Goal: Navigation & Orientation: Find specific page/section

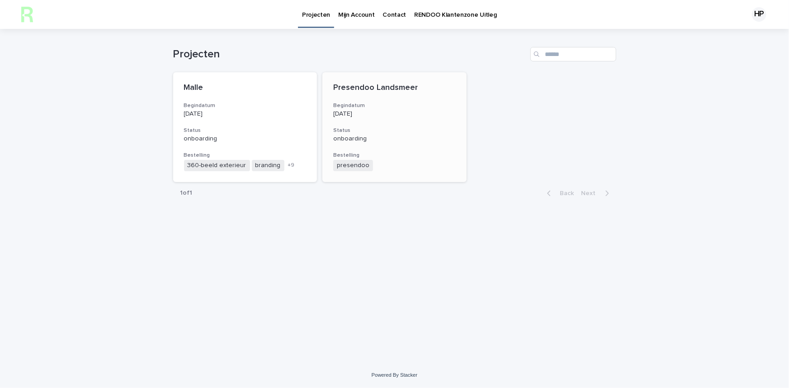
click at [402, 99] on div "Presendoo Landsmeer Begindatum [DATE] Status onboarding Bestelling presendoo + 0" at bounding box center [394, 127] width 144 height 110
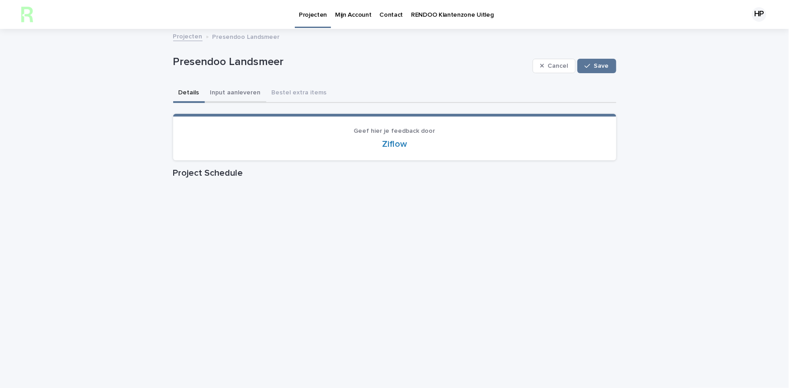
click at [246, 96] on button "Input aanleveren" at bounding box center [235, 93] width 61 height 19
click at [387, 16] on p "Contact" at bounding box center [392, 9] width 24 height 19
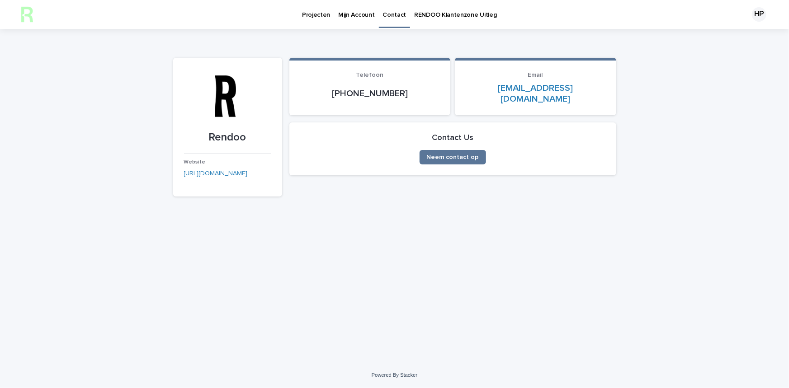
click at [353, 22] on link "Mijn Account" at bounding box center [356, 14] width 44 height 28
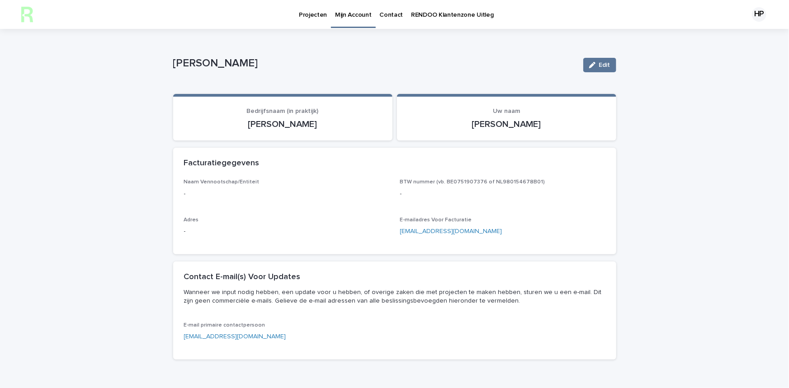
click at [308, 19] on link "Projecten" at bounding box center [313, 14] width 36 height 28
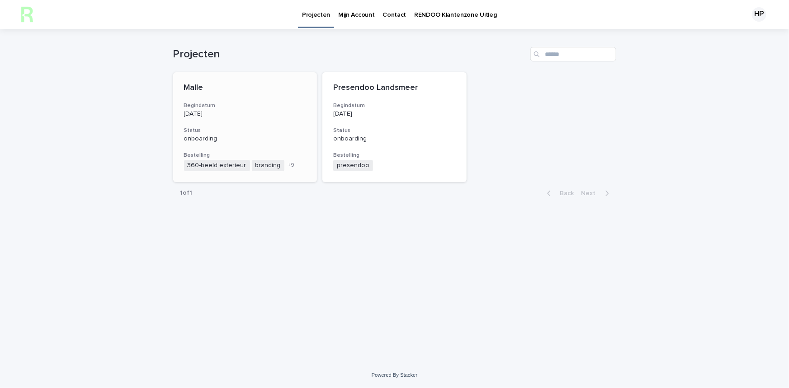
click at [224, 85] on p "Malle" at bounding box center [245, 88] width 123 height 10
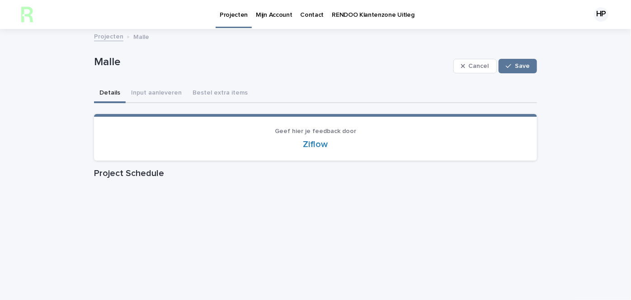
click at [301, 16] on p "Contact" at bounding box center [313, 9] width 24 height 19
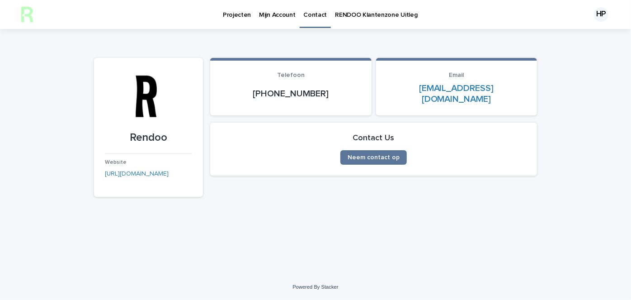
click at [241, 13] on p "Projecten" at bounding box center [237, 9] width 28 height 19
